Goal: Task Accomplishment & Management: Use online tool/utility

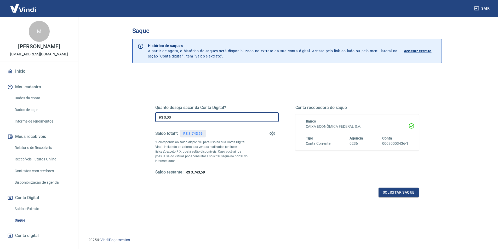
click at [178, 118] on input "R$ 0,00" at bounding box center [216, 117] width 123 height 10
type input "R$ 700,00"
click at [416, 202] on div "Quanto deseja sacar da Conta Digital? R$ 700,00 ​ Saldo total*: R$ 3.743,59 *Co…" at bounding box center [287, 143] width 276 height 122
click at [412, 192] on button "Solicitar saque" at bounding box center [399, 193] width 40 height 10
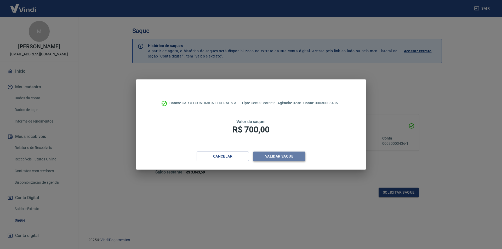
click at [291, 155] on button "Validar saque" at bounding box center [279, 157] width 52 height 10
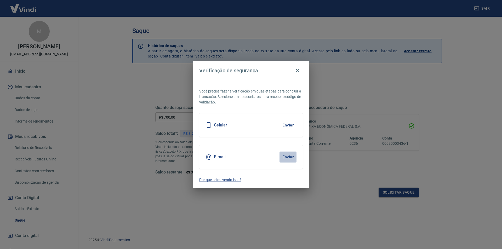
click at [291, 155] on button "Enviar" at bounding box center [287, 157] width 17 height 11
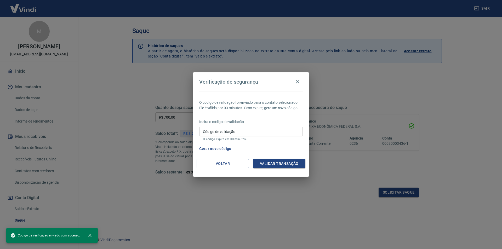
click at [324, 131] on div "Verificação de segurança O código de validação foi enviado para o contato selec…" at bounding box center [251, 124] width 502 height 249
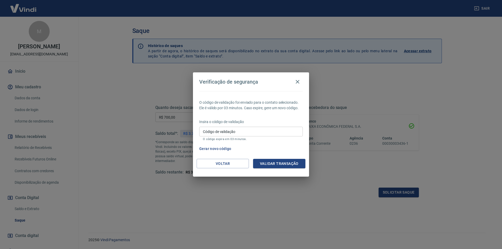
click at [286, 129] on input "Código de validação" at bounding box center [251, 132] width 104 height 10
paste input "714410"
type input "714410"
click at [277, 163] on button "Validar transação" at bounding box center [279, 164] width 52 height 10
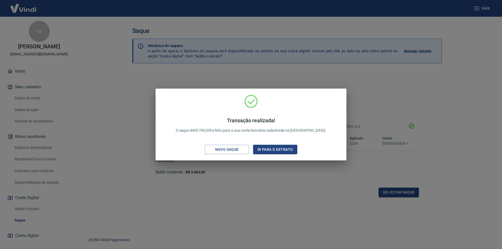
click at [373, 175] on div "Transação realizada! O saque de R$ 700,00 foi feito para a sua conta bancária c…" at bounding box center [251, 124] width 502 height 249
